Goal: Information Seeking & Learning: Learn about a topic

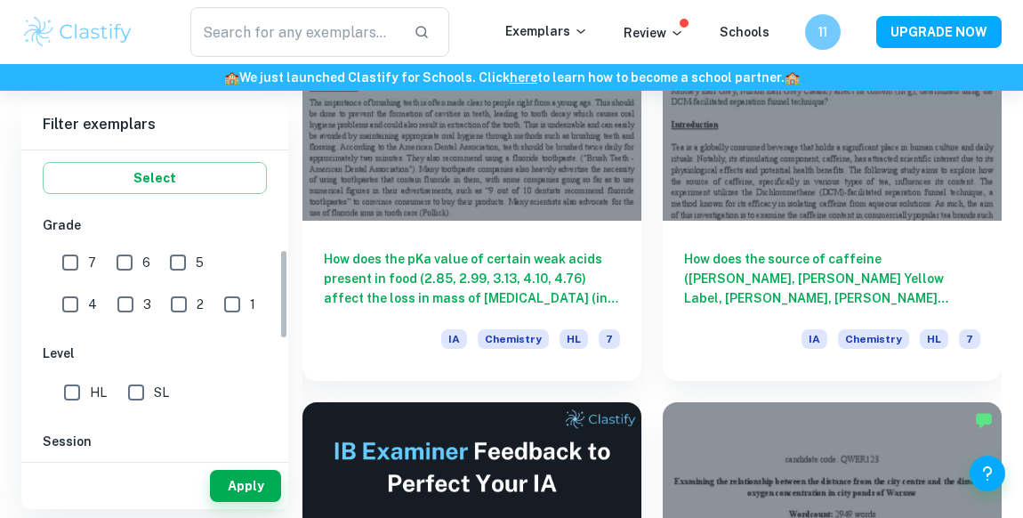
scroll to position [333, 0]
click at [73, 271] on input "7" at bounding box center [71, 262] width 36 height 36
checkbox input "true"
click at [91, 393] on span "HL" at bounding box center [98, 392] width 17 height 20
click at [90, 393] on input "HL" at bounding box center [72, 392] width 36 height 36
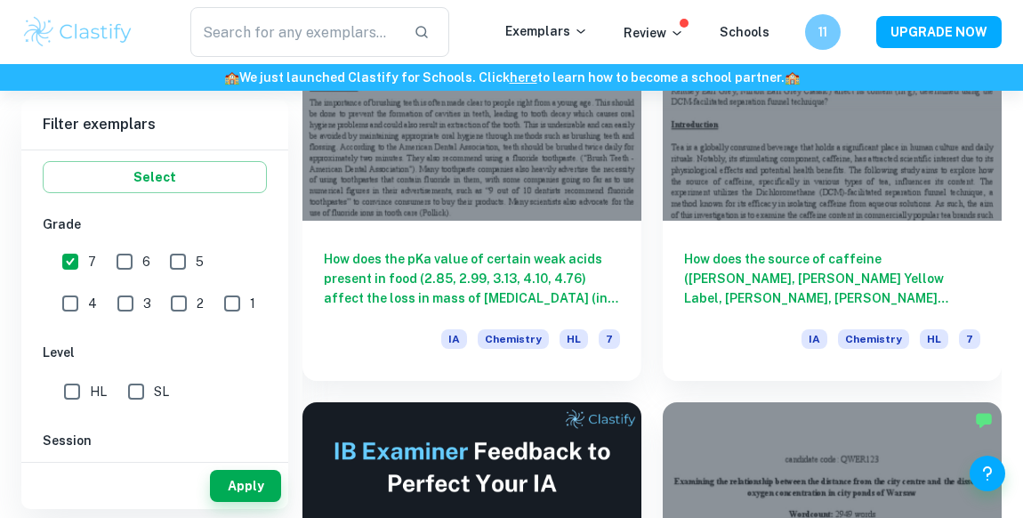
checkbox input "true"
click at [251, 489] on button "Apply" at bounding box center [245, 486] width 71 height 32
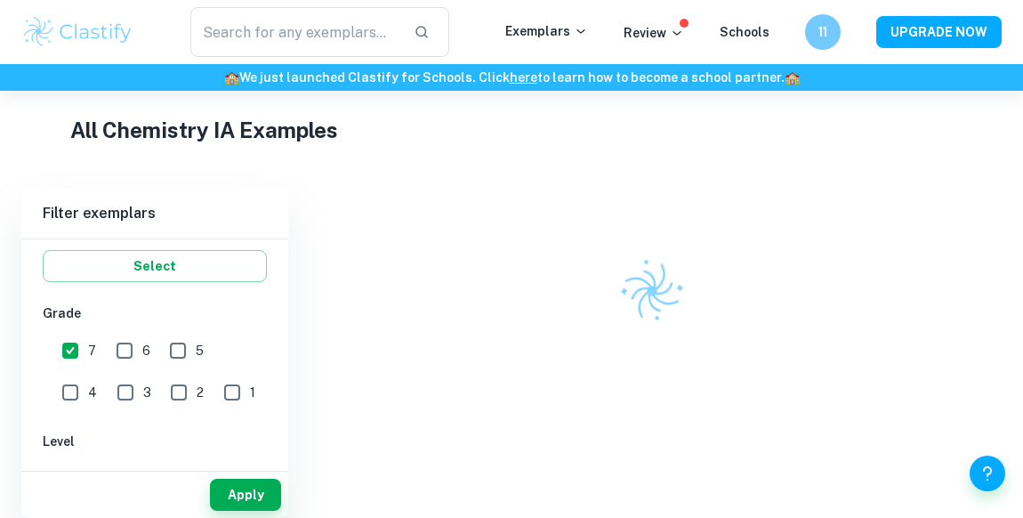
scroll to position [634, 0]
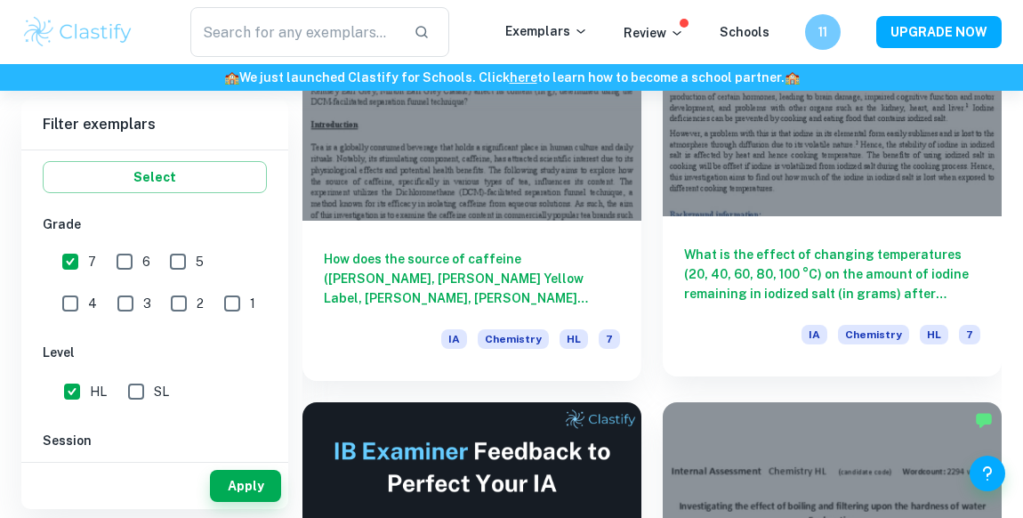
click at [901, 208] on div at bounding box center [832, 89] width 339 height 255
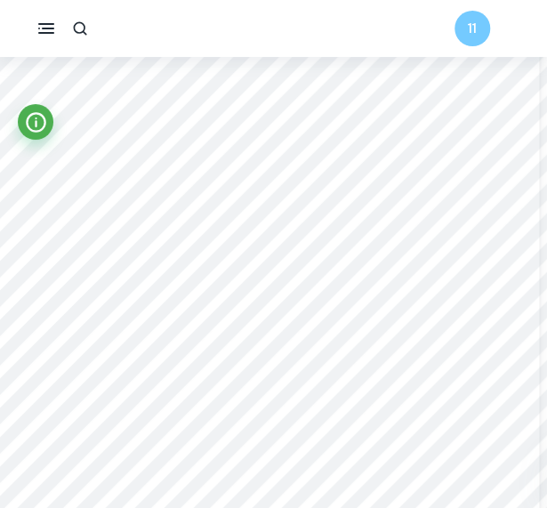
scroll to position [6235, 6]
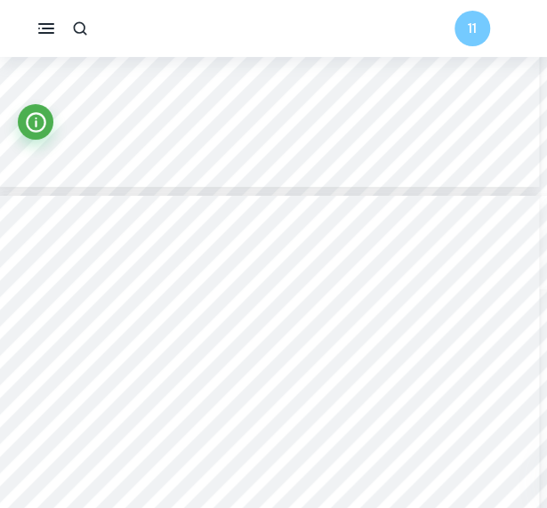
type input "10"
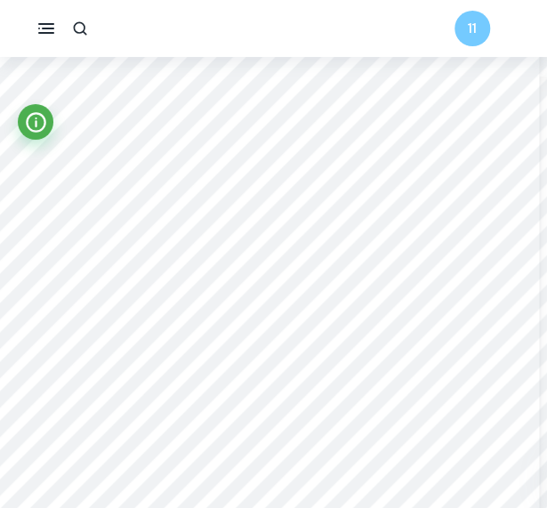
scroll to position [6785, 6]
